Goal: Check status: Check status

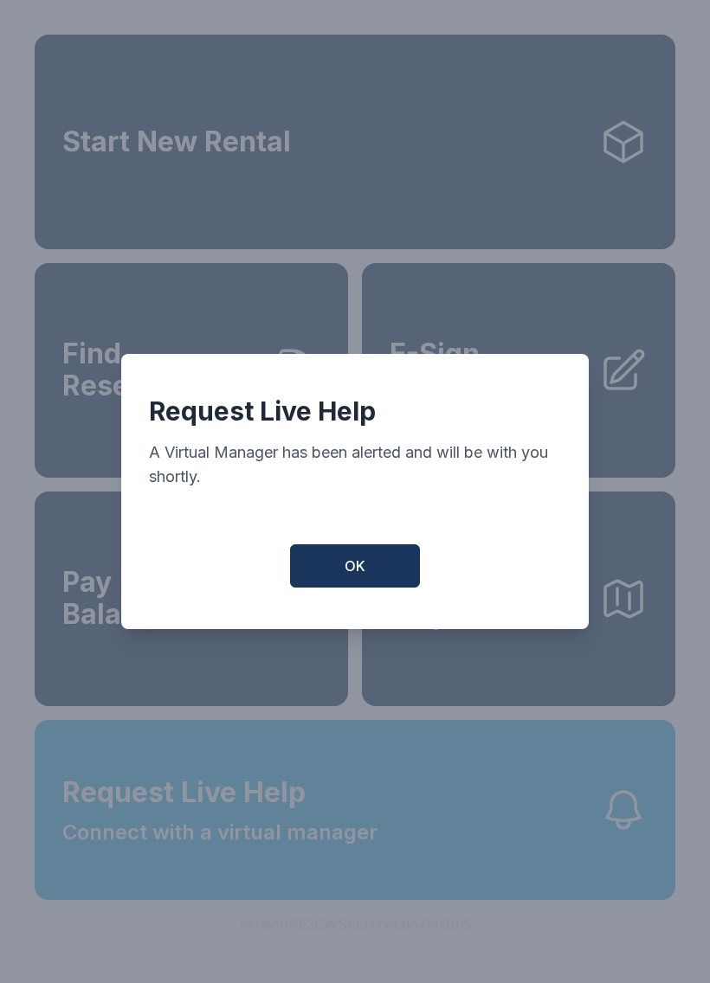
click at [333, 563] on button "OK" at bounding box center [355, 565] width 130 height 43
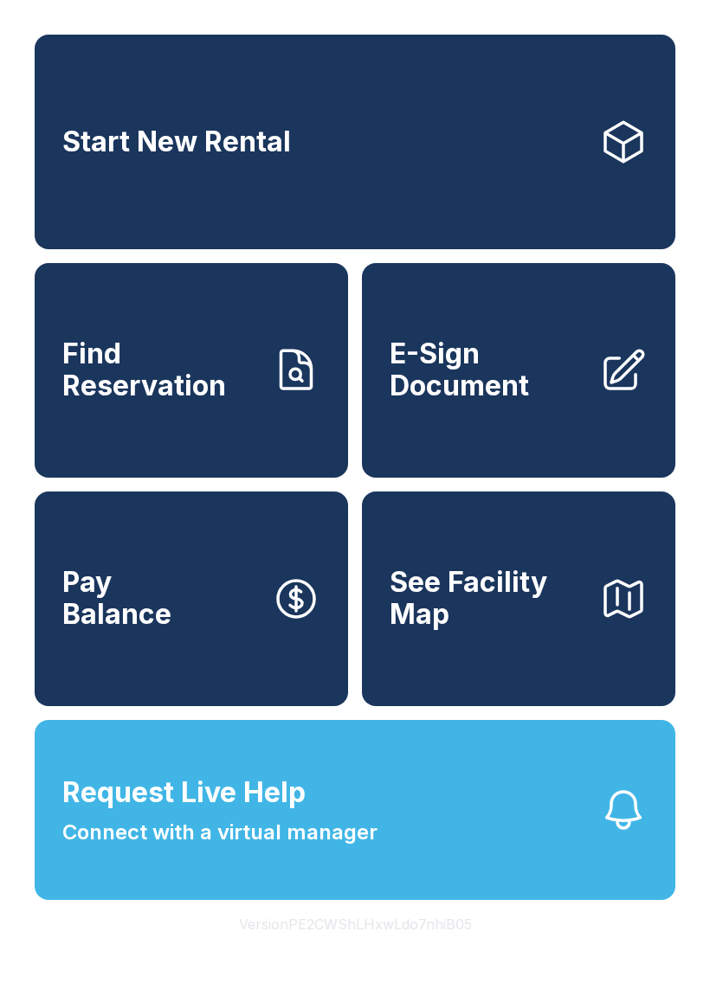
click at [139, 432] on link "Find Reservation" at bounding box center [191, 370] width 313 height 215
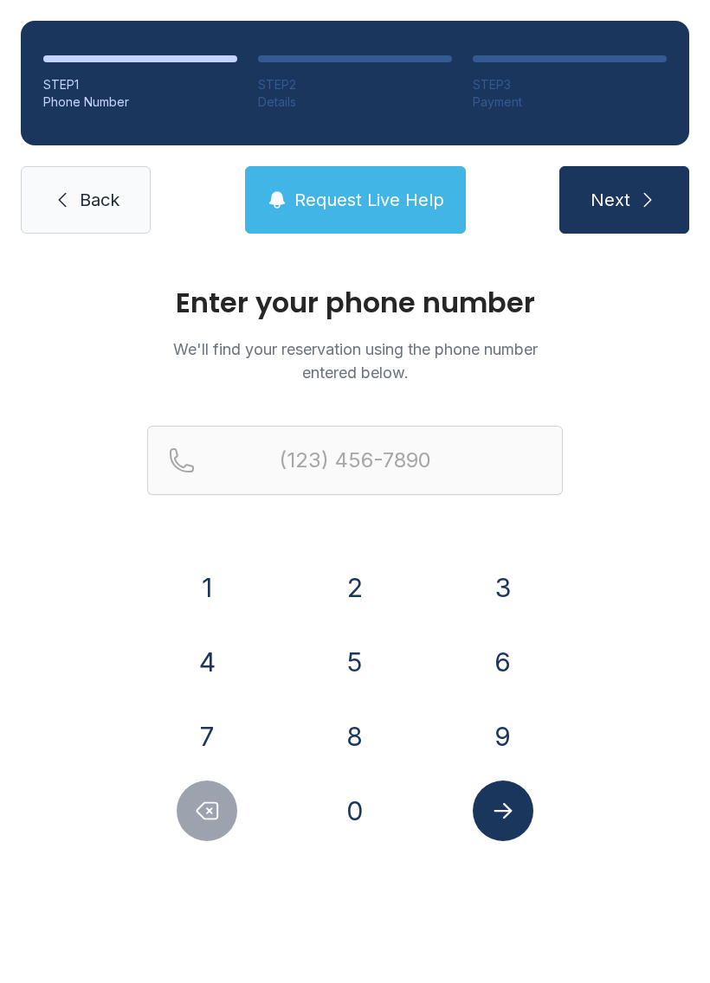
click at [347, 724] on button "8" at bounding box center [355, 736] width 61 height 61
click at [356, 802] on button "0" at bounding box center [355, 811] width 61 height 61
click at [205, 646] on button "4" at bounding box center [207, 662] width 61 height 61
click at [498, 653] on button "6" at bounding box center [503, 662] width 61 height 61
click at [203, 579] on button "1" at bounding box center [207, 587] width 61 height 61
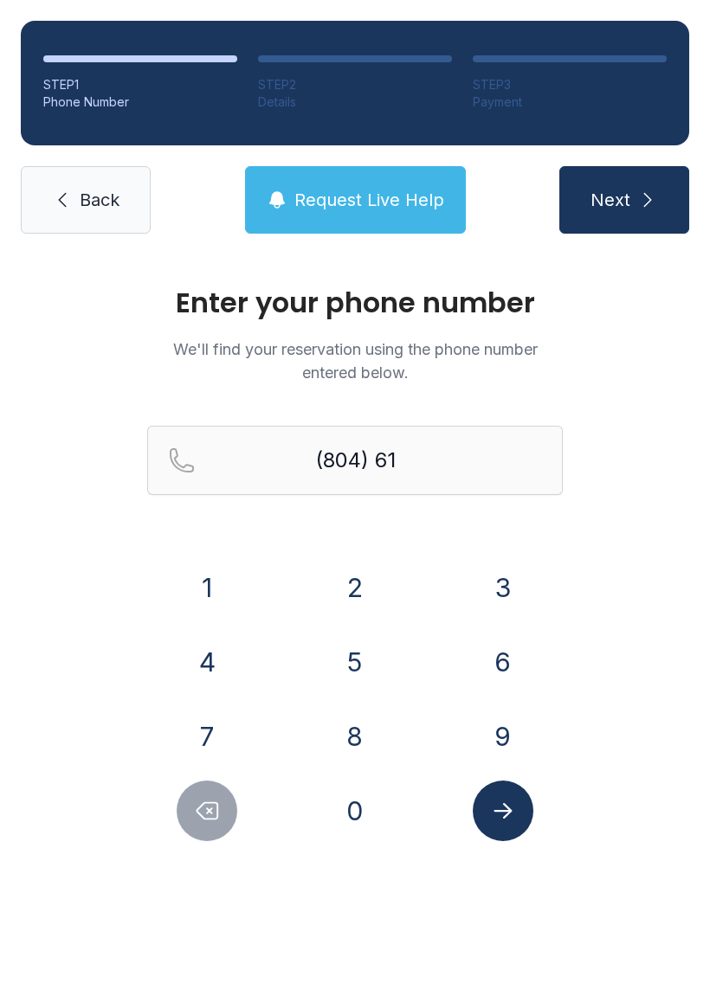
click at [348, 730] on button "8" at bounding box center [355, 736] width 61 height 61
click at [491, 737] on button "9" at bounding box center [503, 736] width 61 height 61
click at [203, 746] on button "7" at bounding box center [207, 736] width 61 height 61
click at [510, 734] on button "9" at bounding box center [503, 736] width 61 height 61
click at [492, 678] on button "6" at bounding box center [503, 662] width 61 height 61
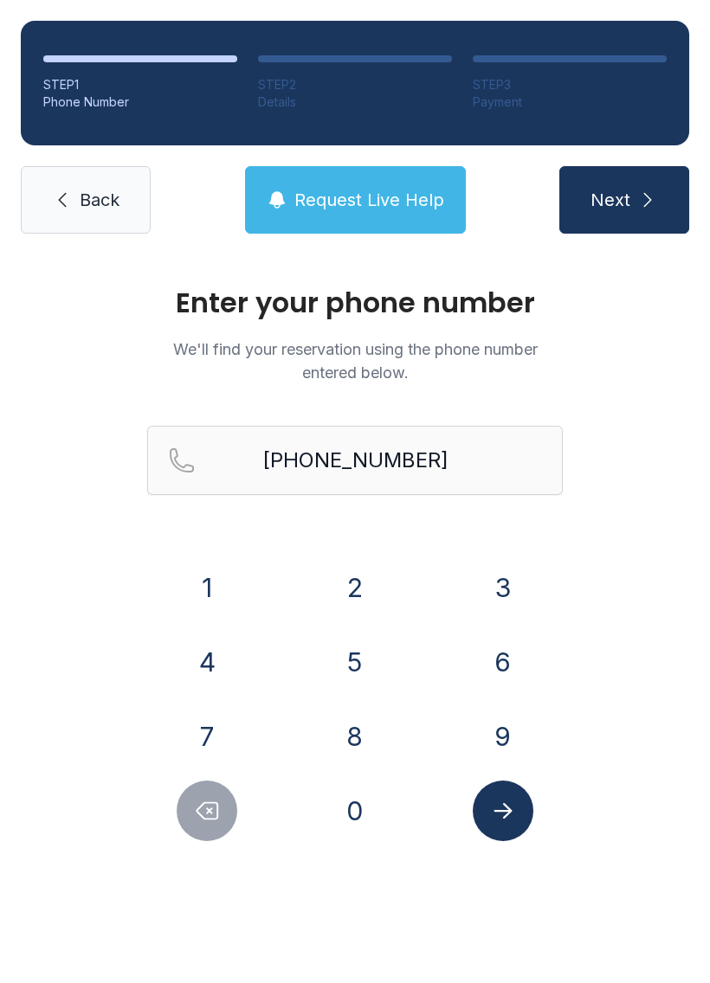
click at [486, 811] on button "Submit lookup form" at bounding box center [503, 811] width 61 height 61
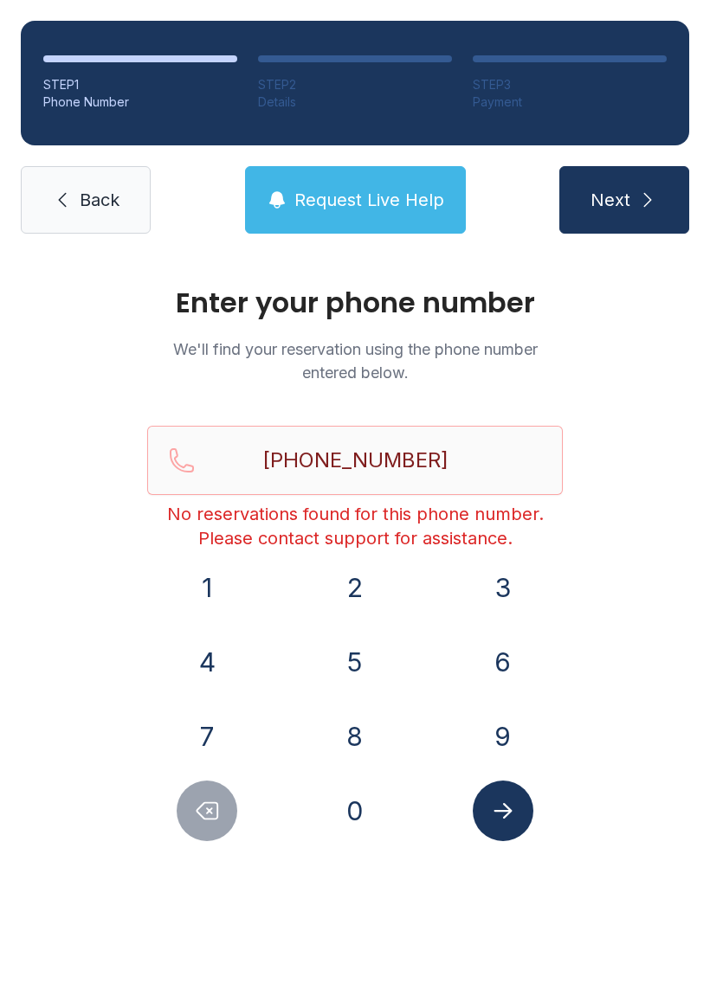
click at [214, 833] on button "Delete number" at bounding box center [207, 811] width 61 height 61
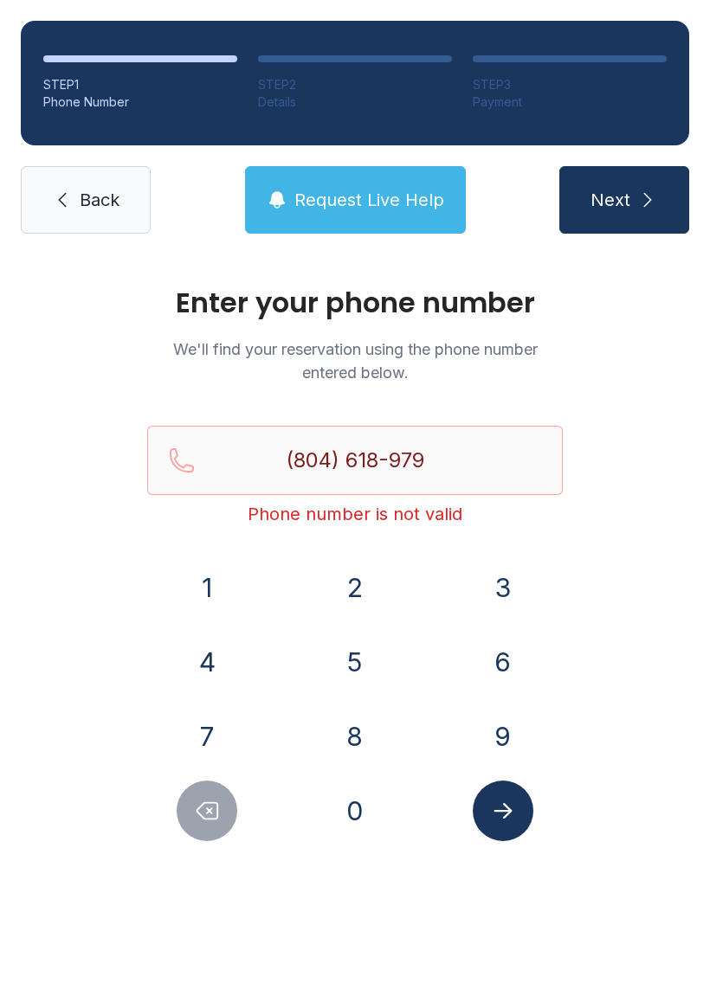
click at [214, 833] on button "Delete number" at bounding box center [207, 811] width 61 height 61
click at [190, 806] on button "Delete number" at bounding box center [207, 811] width 61 height 61
click at [198, 807] on icon "Delete number" at bounding box center [207, 811] width 26 height 26
click at [198, 806] on icon "Delete number" at bounding box center [207, 811] width 26 height 26
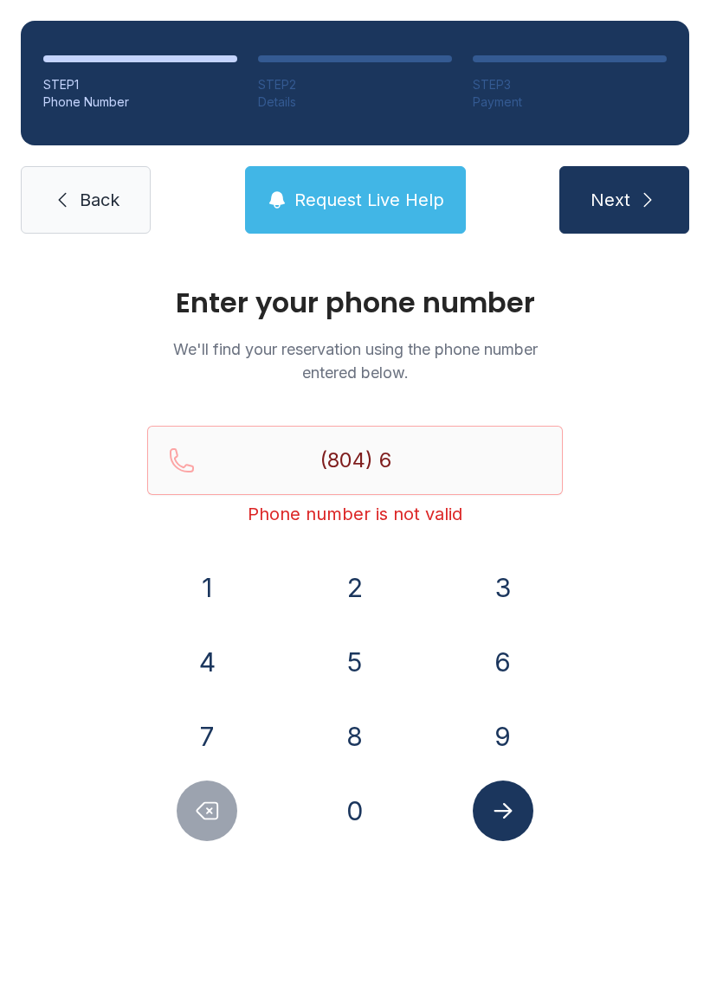
click at [192, 812] on button "Delete number" at bounding box center [207, 811] width 61 height 61
click at [192, 811] on button "Delete number" at bounding box center [207, 811] width 61 height 61
click at [203, 815] on icon "Delete number" at bounding box center [207, 811] width 26 height 26
type input "(8"
click at [203, 814] on icon "Delete number" at bounding box center [207, 811] width 26 height 26
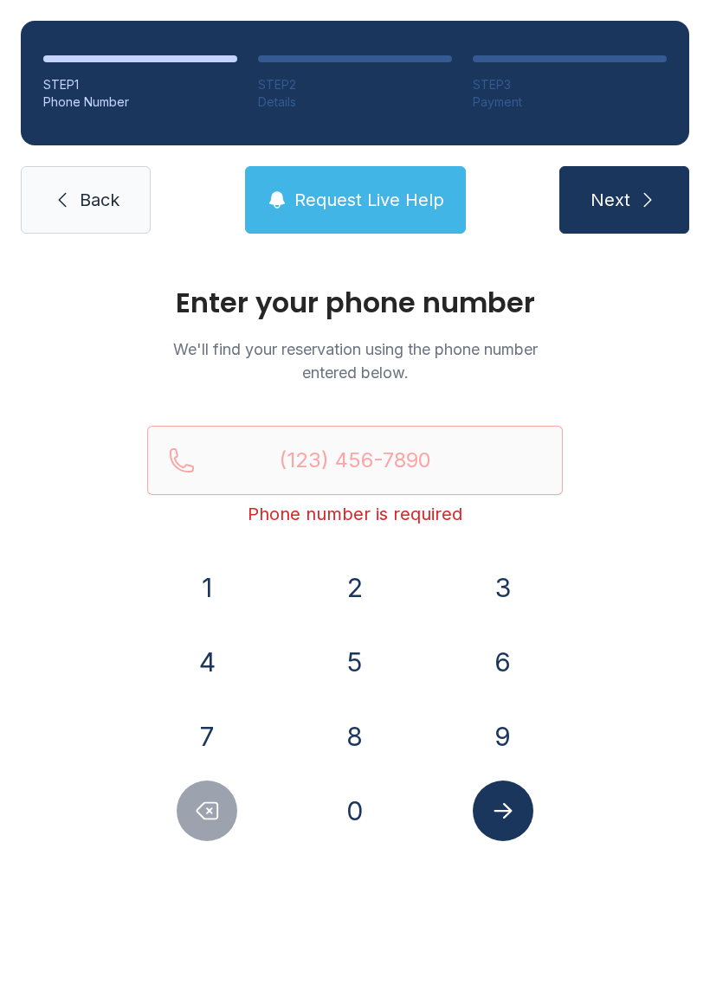
click at [195, 808] on icon "Delete number" at bounding box center [207, 811] width 26 height 26
click at [194, 808] on icon "Delete number" at bounding box center [207, 811] width 26 height 26
click at [197, 811] on icon "Delete number" at bounding box center [207, 811] width 21 height 16
